Goal: Navigation & Orientation: Find specific page/section

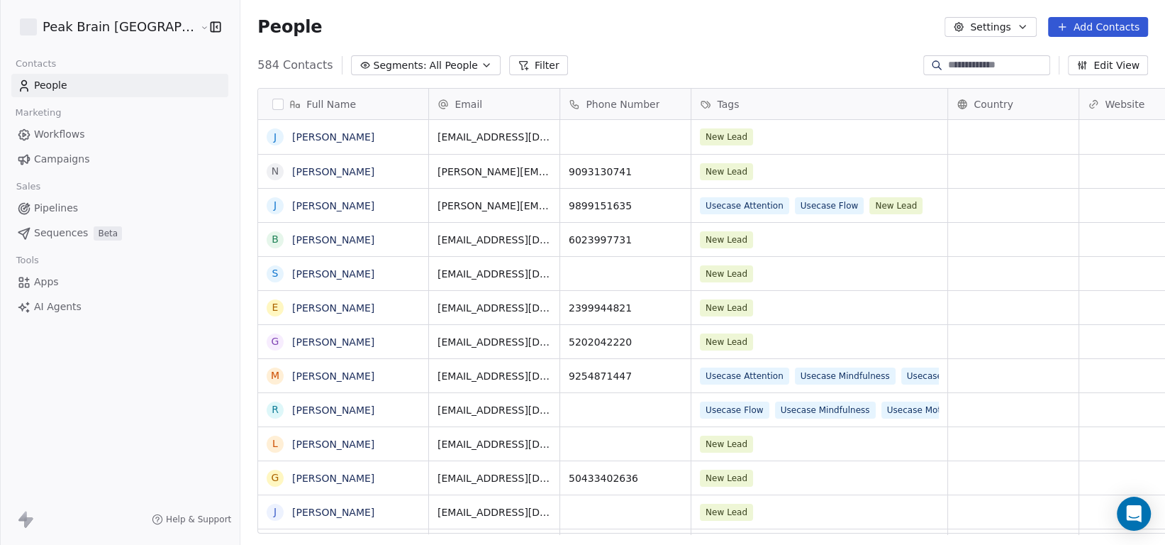
scroll to position [468, 962]
click at [76, 133] on span "Workflows" at bounding box center [59, 134] width 51 height 15
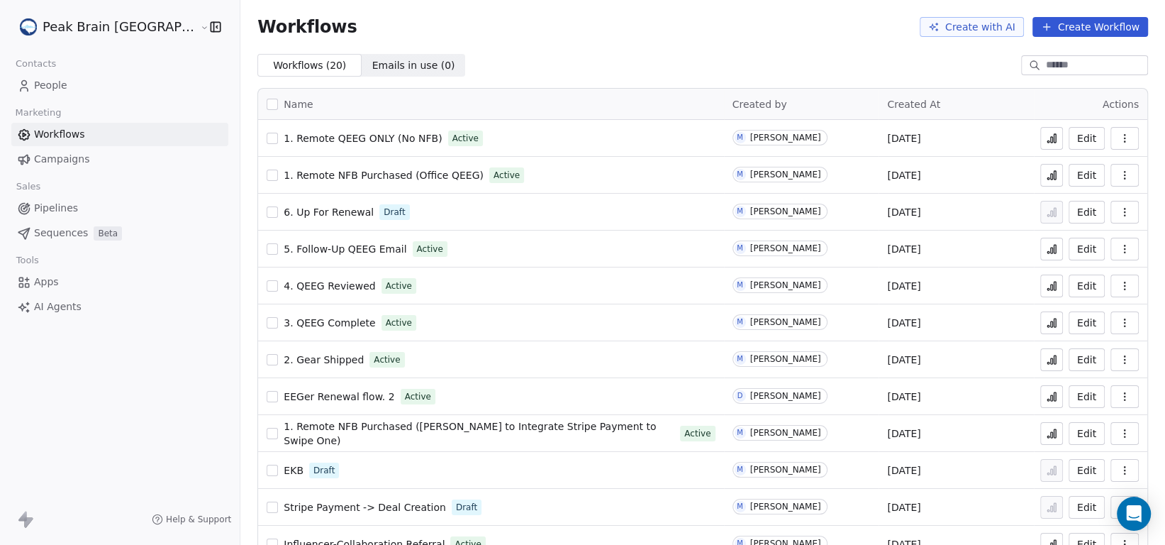
click at [240, 106] on div "Name Created by Created At Actions 1. Remote QEEG ONLY (No NFB) Active M [PERSO…" at bounding box center [702, 473] width 925 height 793
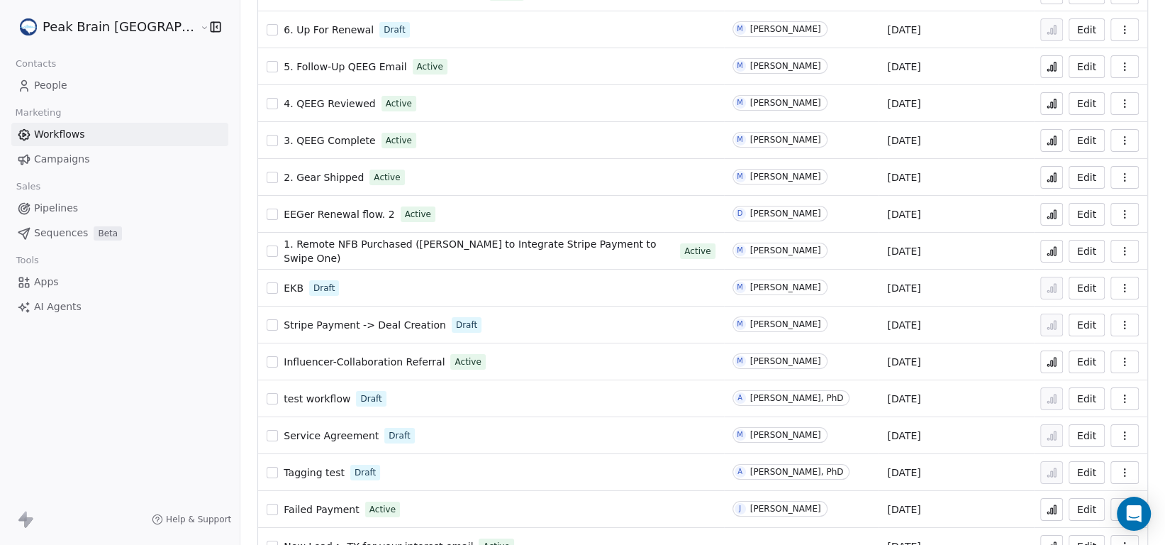
scroll to position [111, 0]
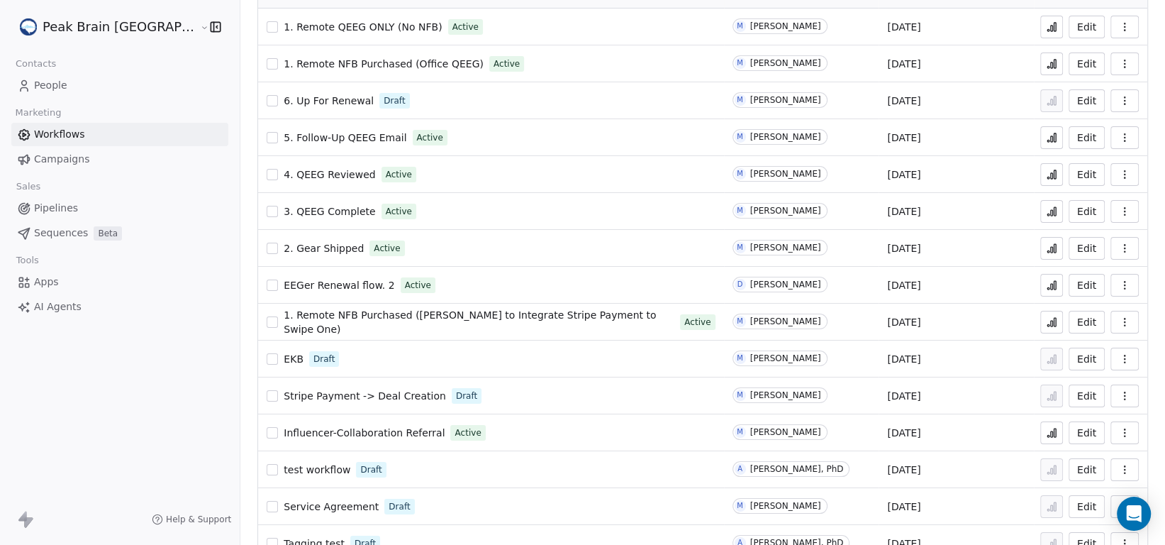
click at [52, 210] on span "Pipelines" at bounding box center [56, 208] width 44 height 15
